Goal: Task Accomplishment & Management: Manage account settings

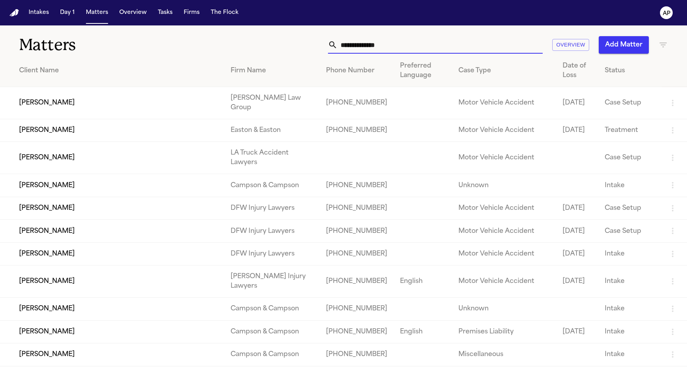
click at [441, 47] on input "text" at bounding box center [439, 44] width 205 height 17
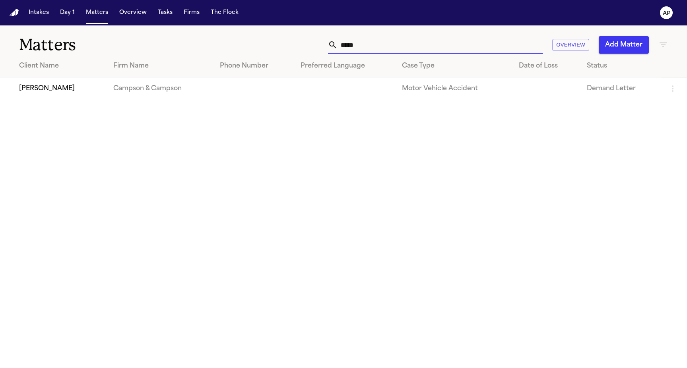
type input "*****"
click at [313, 78] on td at bounding box center [344, 89] width 101 height 23
click at [310, 91] on td at bounding box center [344, 89] width 101 height 23
click at [195, 99] on td "Campson & Campson" at bounding box center [160, 89] width 107 height 23
click at [46, 95] on td "[PERSON_NAME]" at bounding box center [53, 89] width 107 height 23
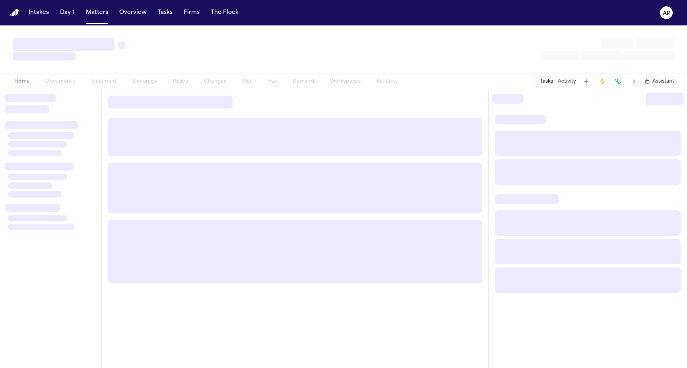
click at [46, 95] on div at bounding box center [30, 98] width 51 height 8
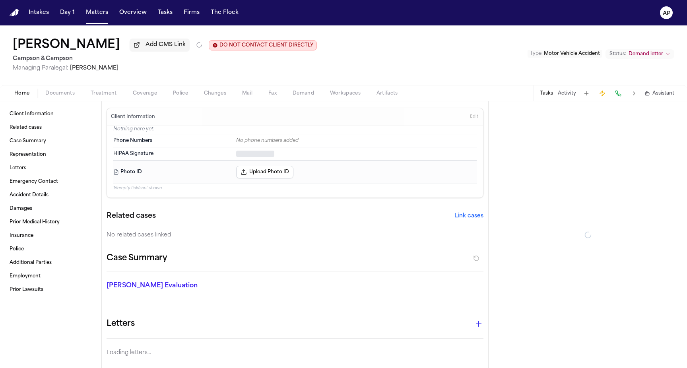
click at [180, 87] on div "Home Documents Treatment Coverage Police Changes Mail Fax Demand Workspaces Art…" at bounding box center [343, 93] width 687 height 16
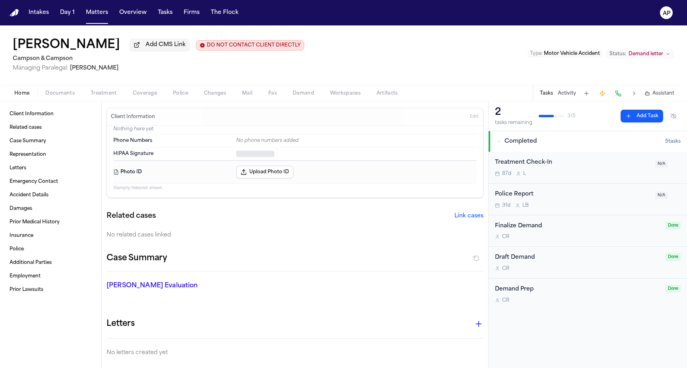
click at [180, 92] on span "Police" at bounding box center [180, 93] width 15 height 6
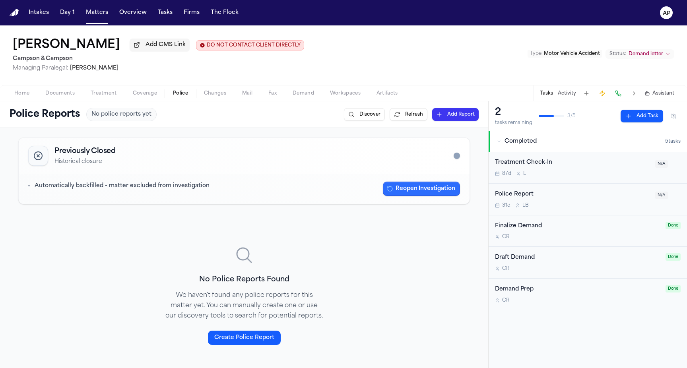
click at [395, 187] on button "Reopen Investigation" at bounding box center [421, 189] width 77 height 14
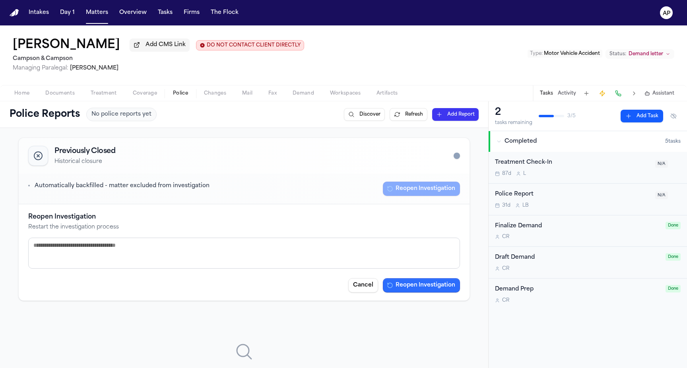
click at [404, 287] on button "Reopen Investigation" at bounding box center [421, 285] width 77 height 14
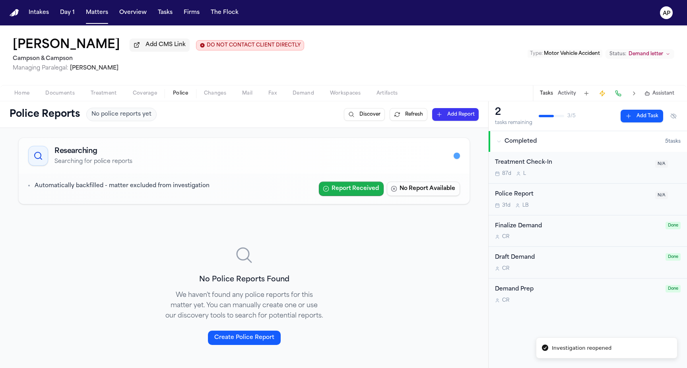
click at [366, 184] on button "Report Received" at bounding box center [351, 189] width 65 height 14
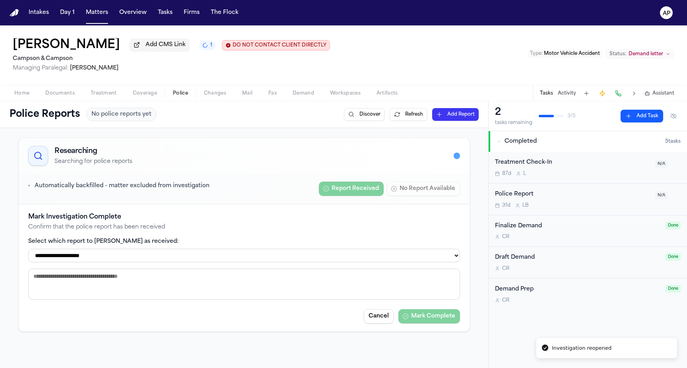
click at [319, 242] on label "Select which report to [PERSON_NAME] as received:" at bounding box center [244, 242] width 432 height 8
click at [319, 253] on select "**********" at bounding box center [244, 256] width 432 height 14
click at [394, 216] on h4 "Mark Investigation Complete" at bounding box center [244, 217] width 432 height 10
click at [93, 15] on button "Matters" at bounding box center [97, 13] width 29 height 14
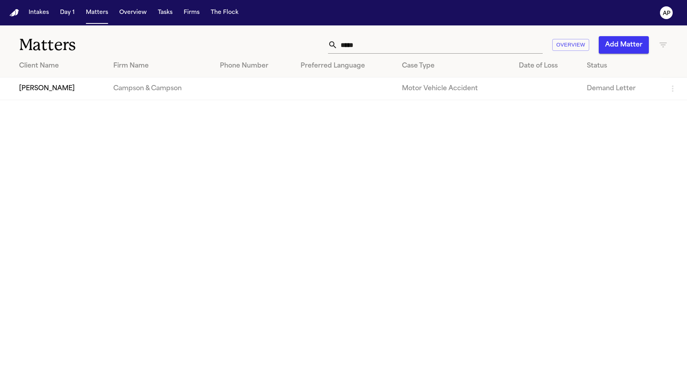
click at [446, 45] on input "*****" at bounding box center [439, 44] width 205 height 17
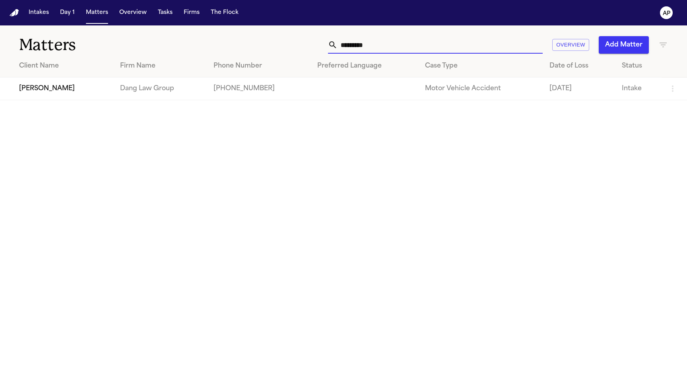
type input "*********"
click at [237, 91] on td "[PHONE_NUMBER]" at bounding box center [259, 89] width 104 height 23
click at [213, 88] on td "[PHONE_NUMBER]" at bounding box center [259, 89] width 104 height 23
click at [141, 84] on td "Dang Law Group" at bounding box center [160, 89] width 93 height 23
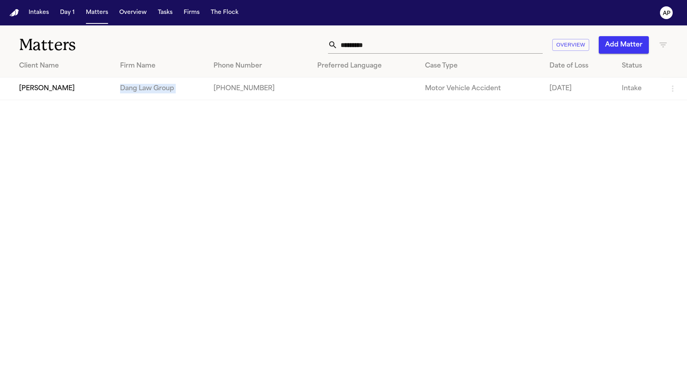
click at [141, 84] on td "Dang Law Group" at bounding box center [160, 89] width 93 height 23
click at [50, 84] on td "[PERSON_NAME]" at bounding box center [57, 89] width 114 height 23
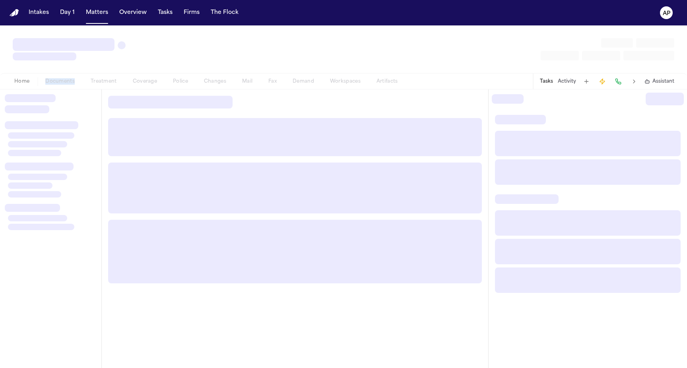
click at [50, 84] on div "Home Documents Treatment Coverage Police Changes Mail Fax Demand Workspaces Art…" at bounding box center [205, 82] width 399 height 10
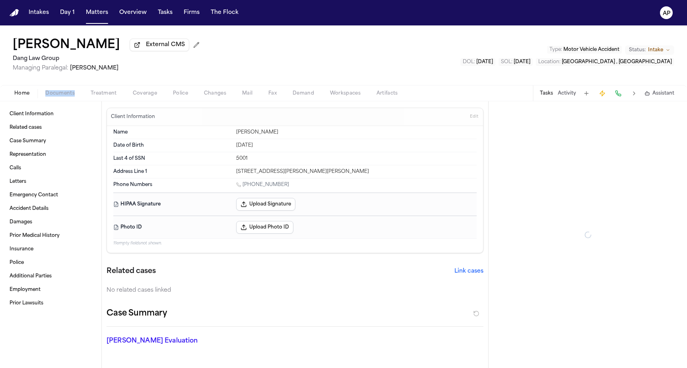
click at [178, 94] on span "Police" at bounding box center [180, 93] width 15 height 6
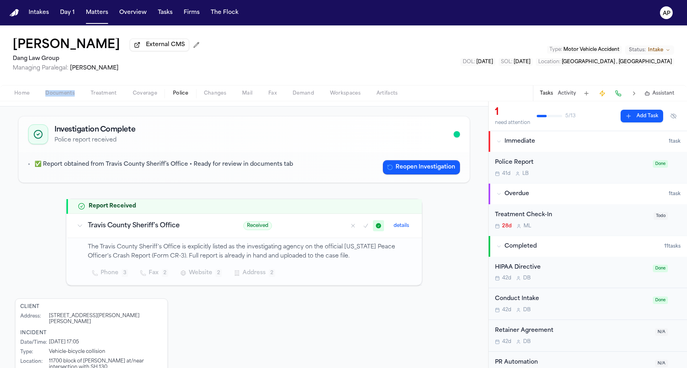
scroll to position [36, 0]
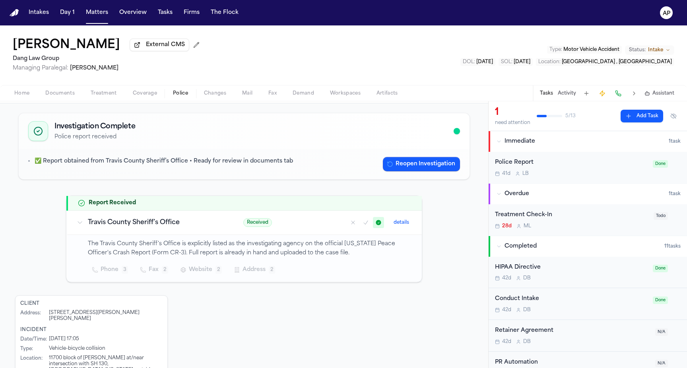
click at [271, 226] on span "Received" at bounding box center [257, 222] width 29 height 9
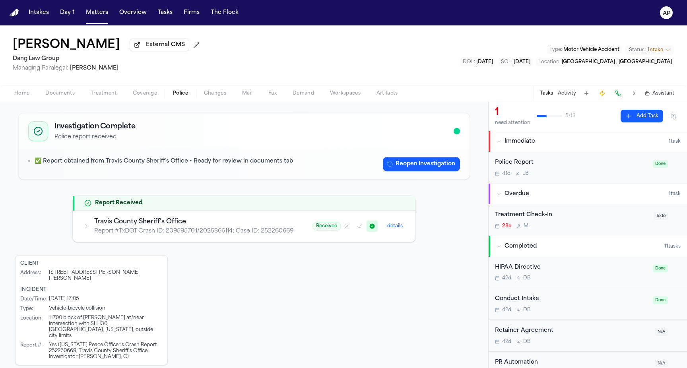
click at [308, 229] on td "Received details" at bounding box center [359, 226] width 112 height 31
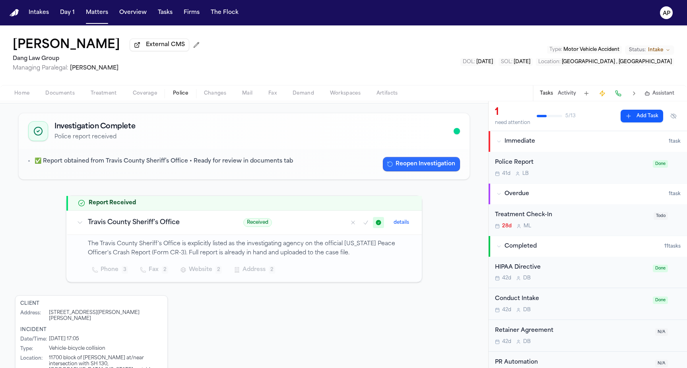
click at [407, 168] on button "Reopen Investigation" at bounding box center [421, 164] width 77 height 14
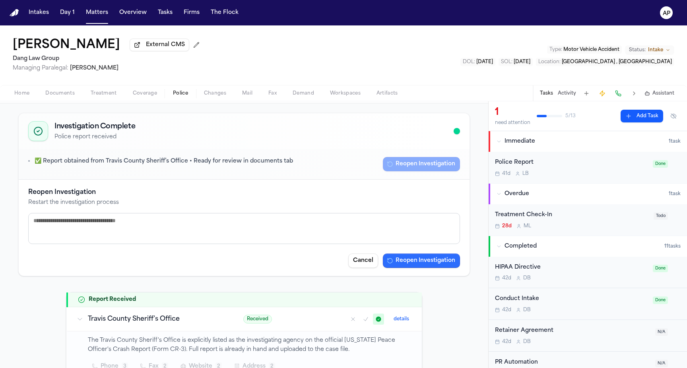
click at [415, 259] on button "Reopen Investigation" at bounding box center [421, 261] width 77 height 14
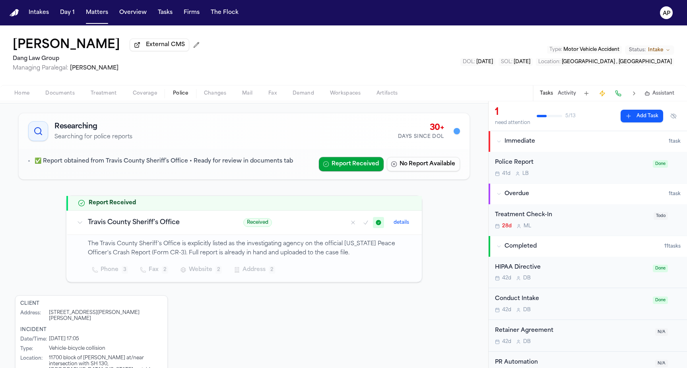
click at [264, 227] on span "Received" at bounding box center [257, 222] width 29 height 9
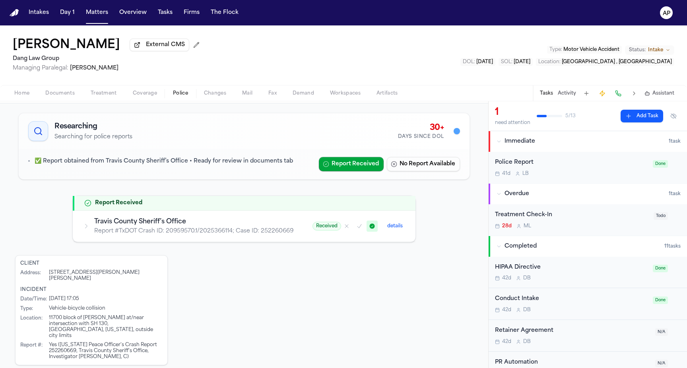
click at [287, 228] on p "Report # TxDOT Crash ID: 20959570.1/2025366114; Case ID: 252260669" at bounding box center [193, 231] width 199 height 8
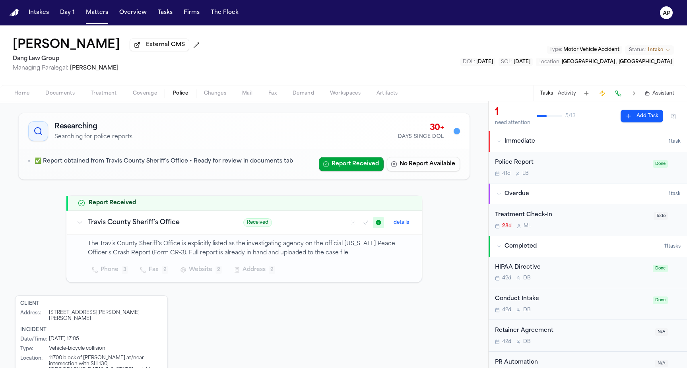
click at [398, 227] on button "details" at bounding box center [401, 223] width 22 height 10
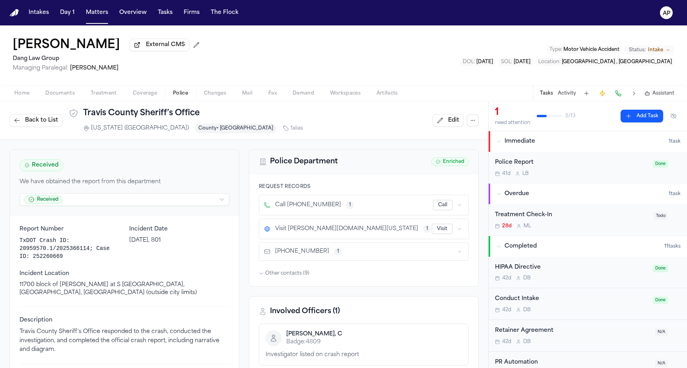
click at [115, 209] on div "Received We have obtained the report from this department Received" at bounding box center [124, 183] width 229 height 66
click at [115, 202] on html "Intakes Day 1 Matters Overview Tasks Firms The Flock AP [PERSON_NAME] External …" at bounding box center [343, 184] width 687 height 368
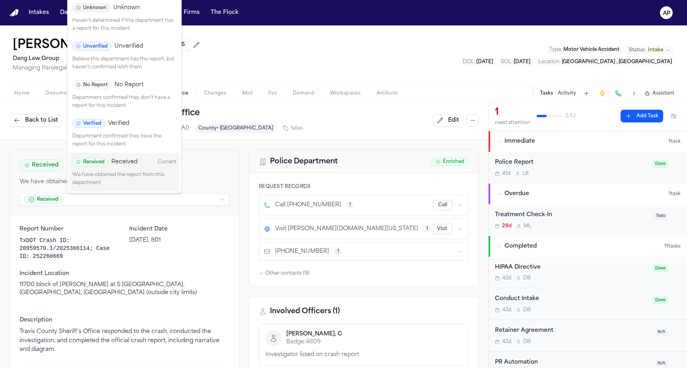
click at [126, 121] on span "Verified" at bounding box center [118, 124] width 21 height 8
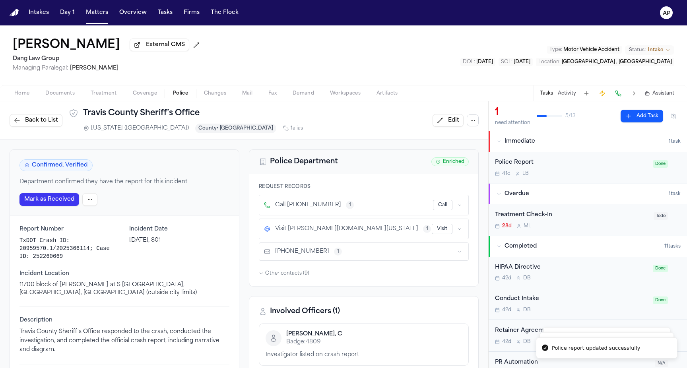
click at [45, 118] on span "Back to List" at bounding box center [41, 120] width 33 height 8
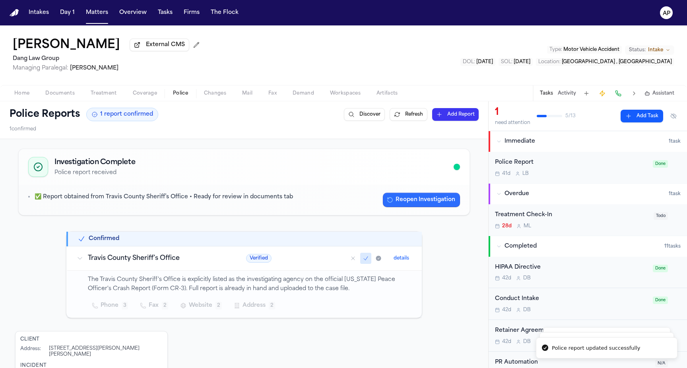
click at [389, 199] on icon "button" at bounding box center [390, 200] width 6 height 6
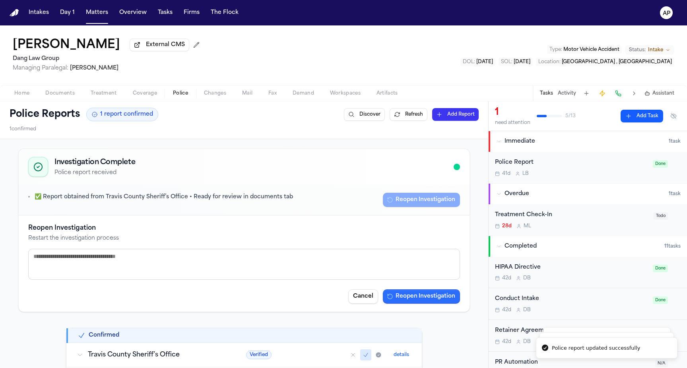
click at [408, 293] on button "Reopen Investigation" at bounding box center [421, 296] width 77 height 14
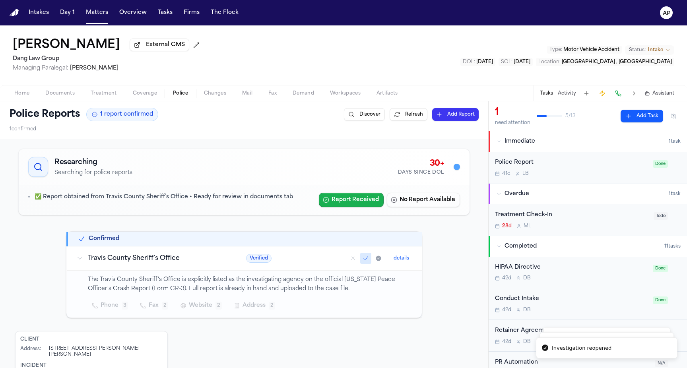
click at [368, 202] on button "Report Received" at bounding box center [351, 200] width 65 height 14
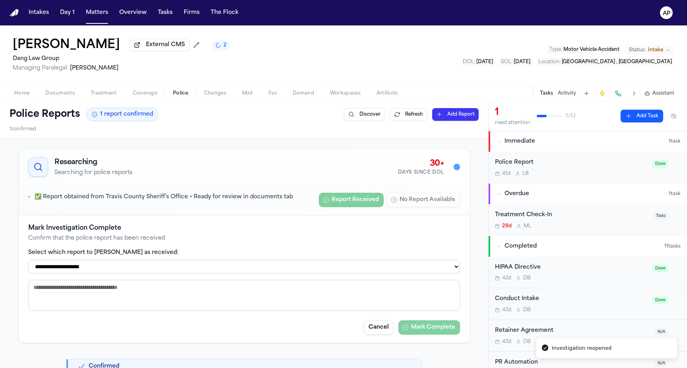
click at [304, 268] on select "**********" at bounding box center [244, 267] width 432 height 14
select select "**********"
click at [28, 262] on select "**********" at bounding box center [244, 267] width 432 height 14
click at [438, 326] on button "Mark Complete" at bounding box center [429, 327] width 62 height 14
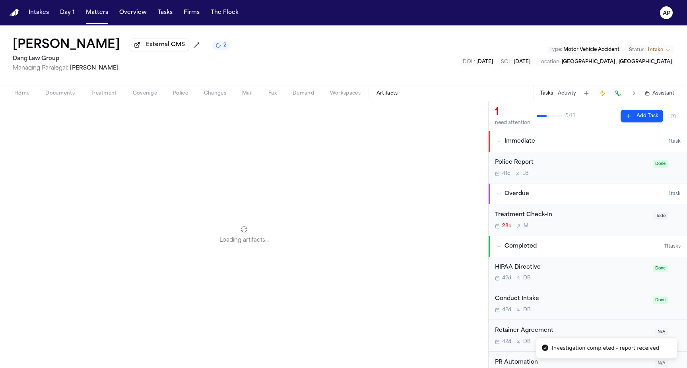
click at [385, 93] on span "Artifacts" at bounding box center [386, 93] width 21 height 6
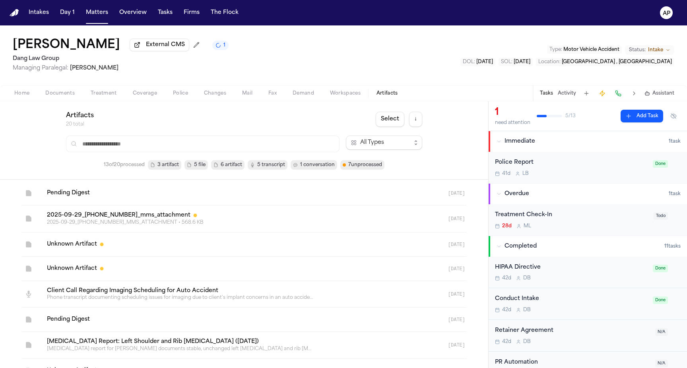
click at [372, 167] on span "7 unprocessed" at bounding box center [365, 165] width 34 height 8
